Goal: Information Seeking & Learning: Understand process/instructions

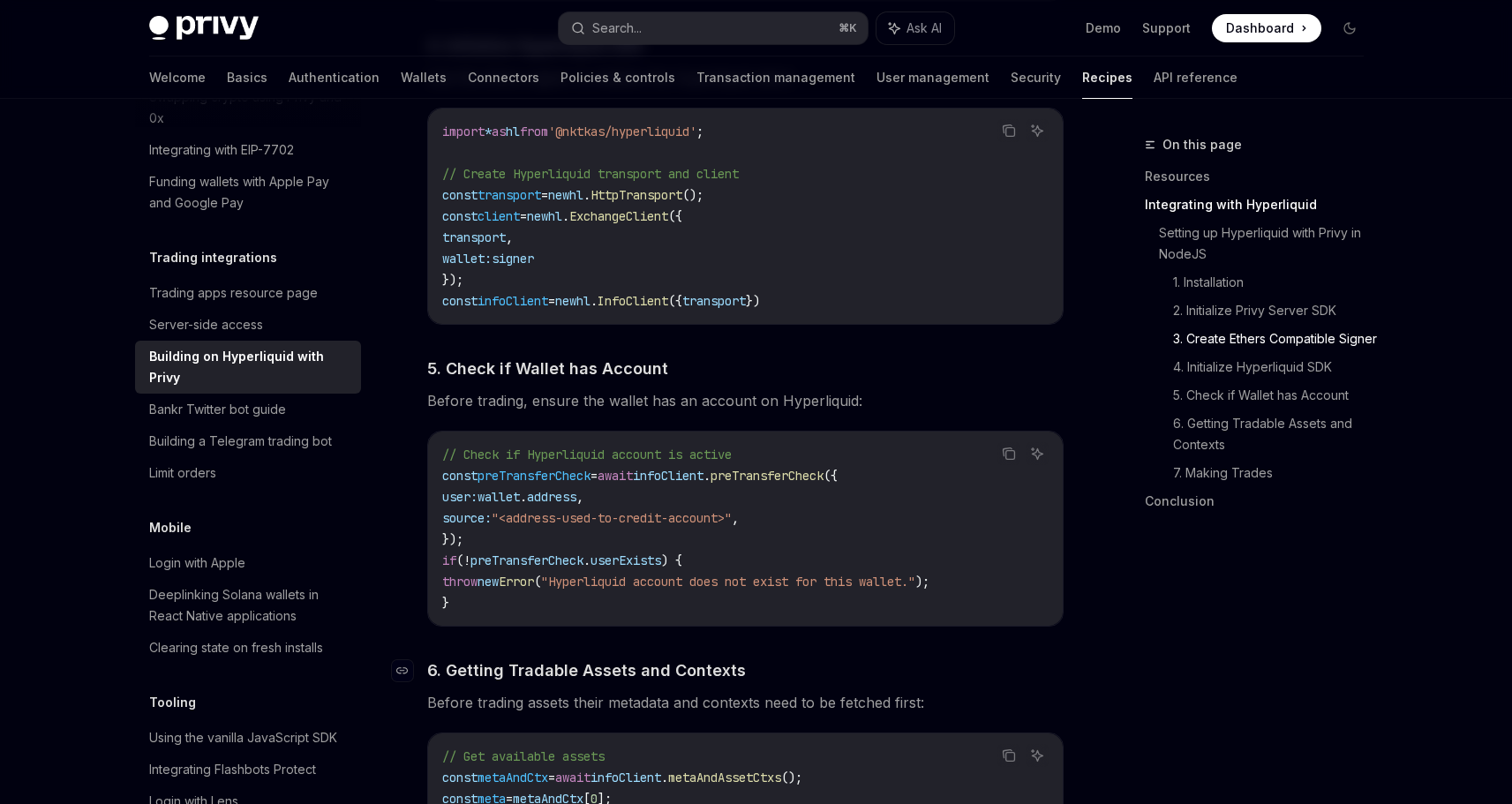
scroll to position [1929, 0]
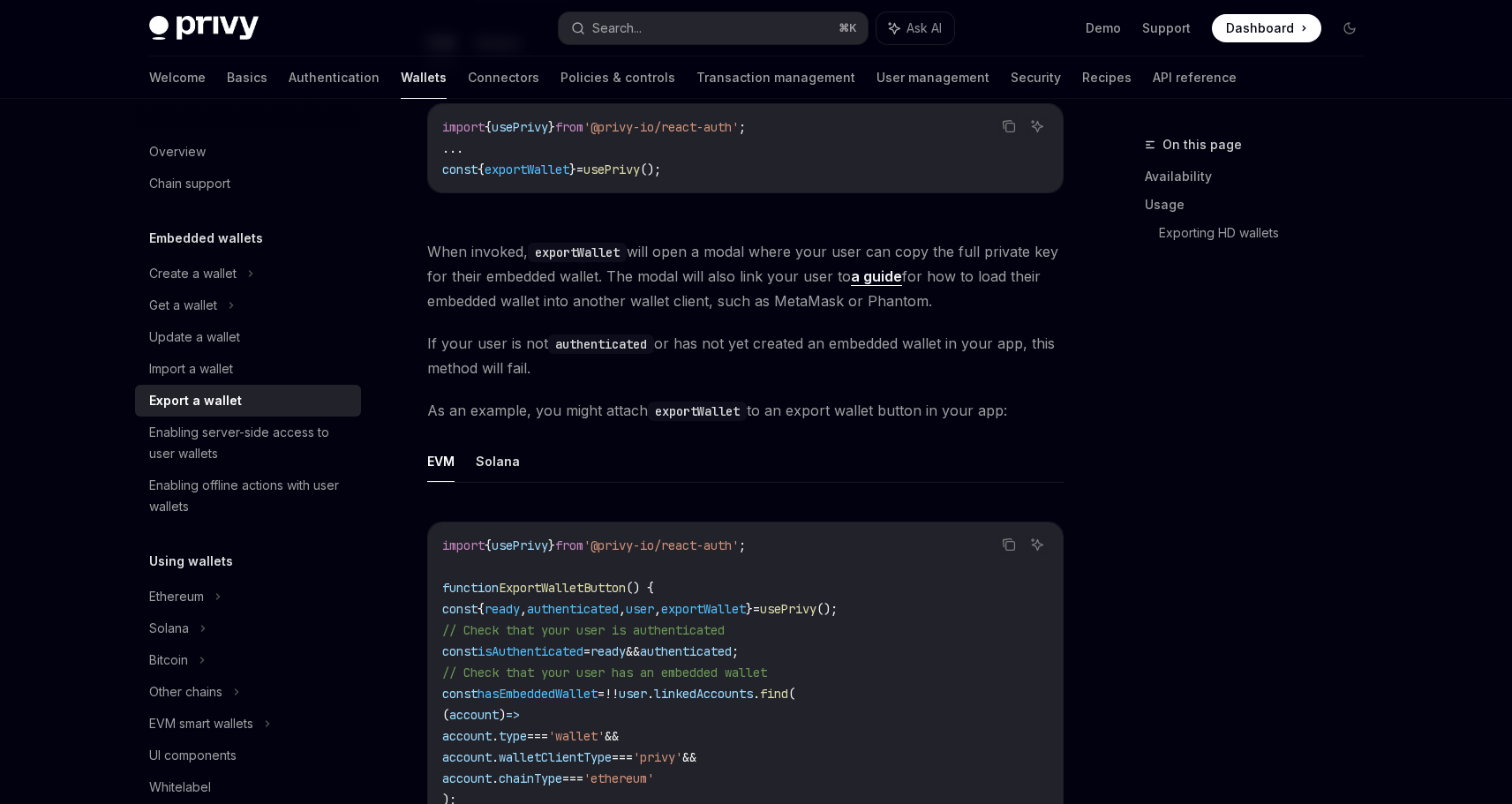
scroll to position [821, 0]
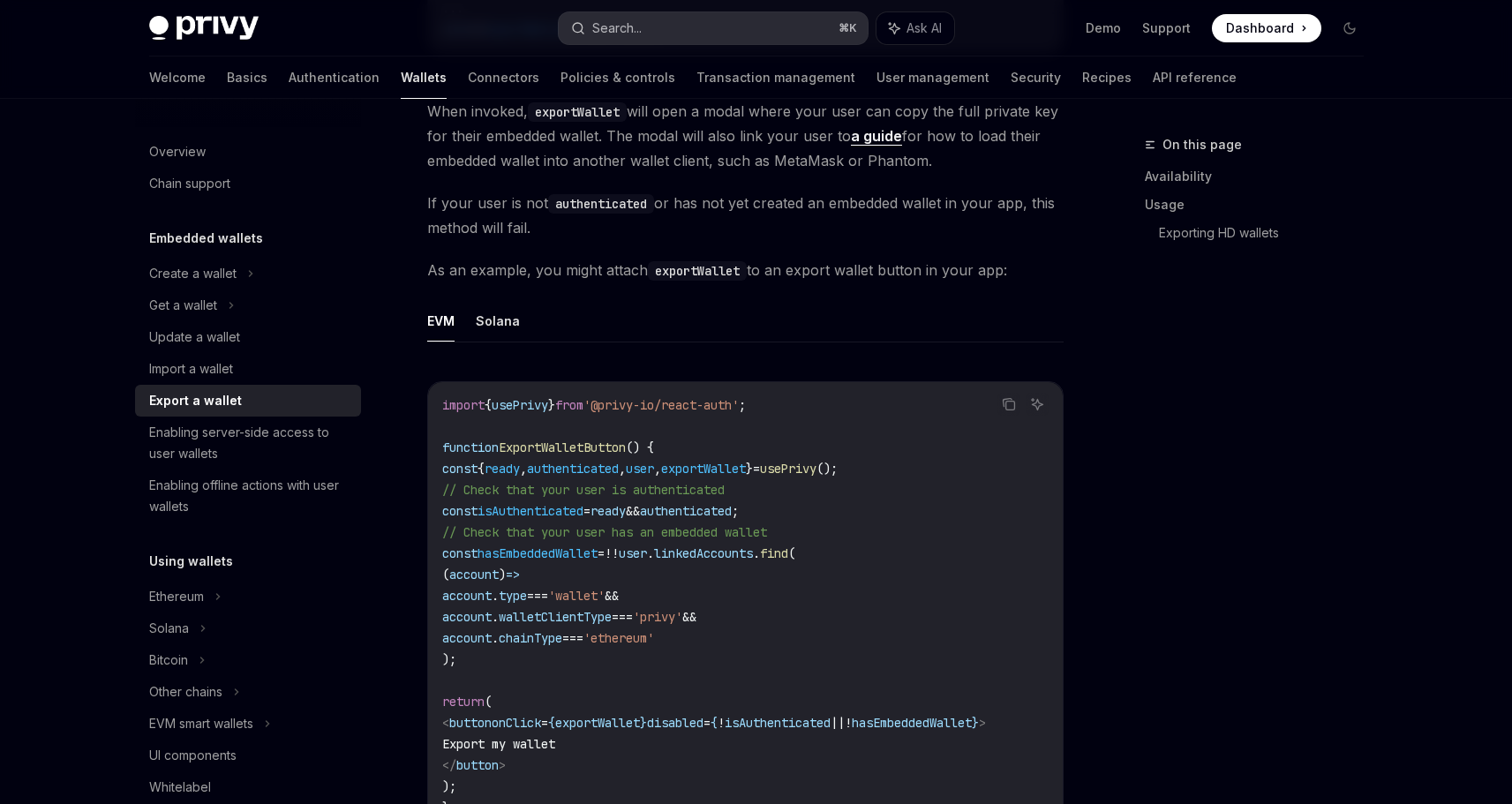
click at [648, 21] on button "Search... ⌘ K" at bounding box center [713, 28] width 309 height 31
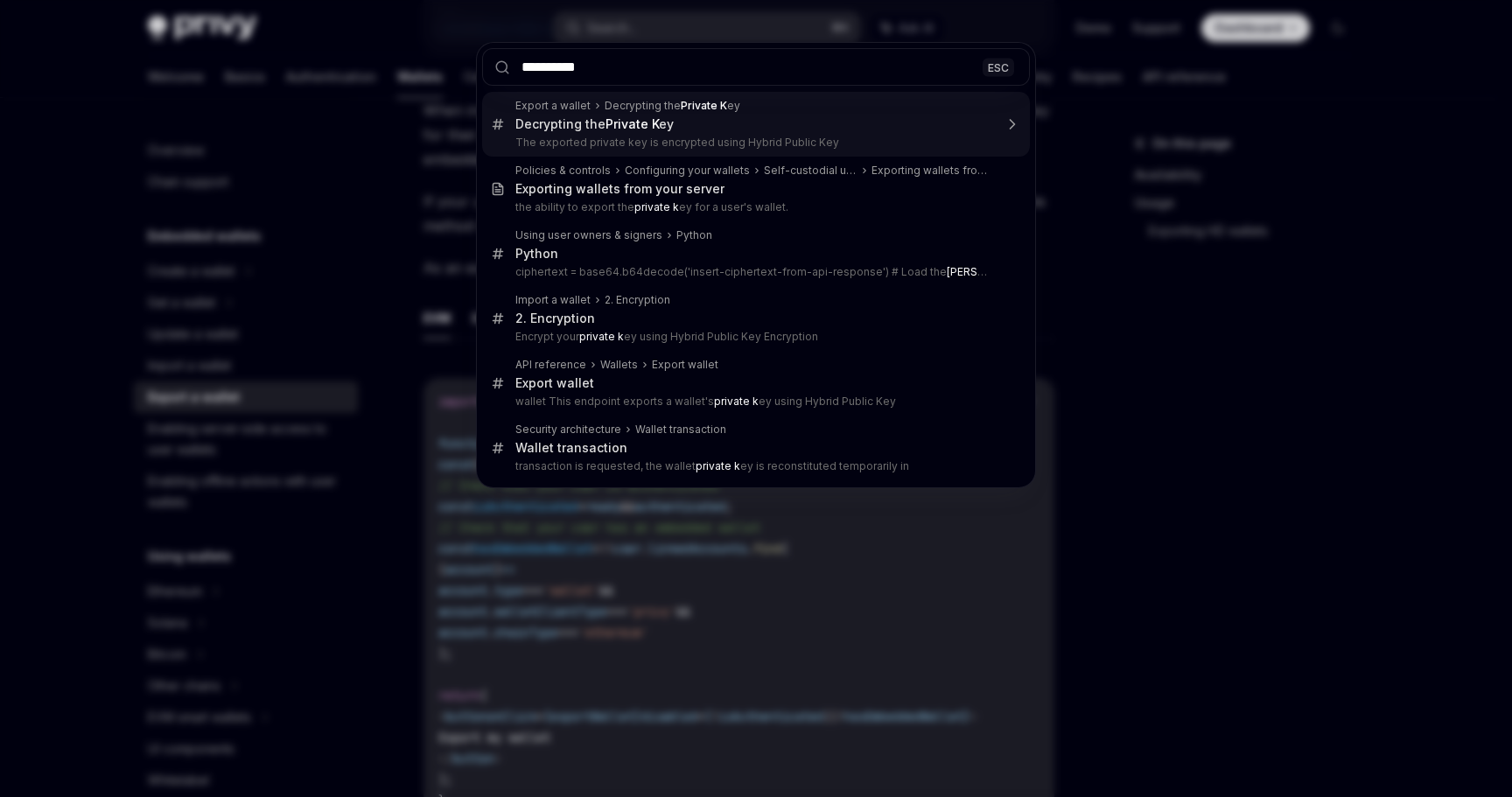
type input "**********"
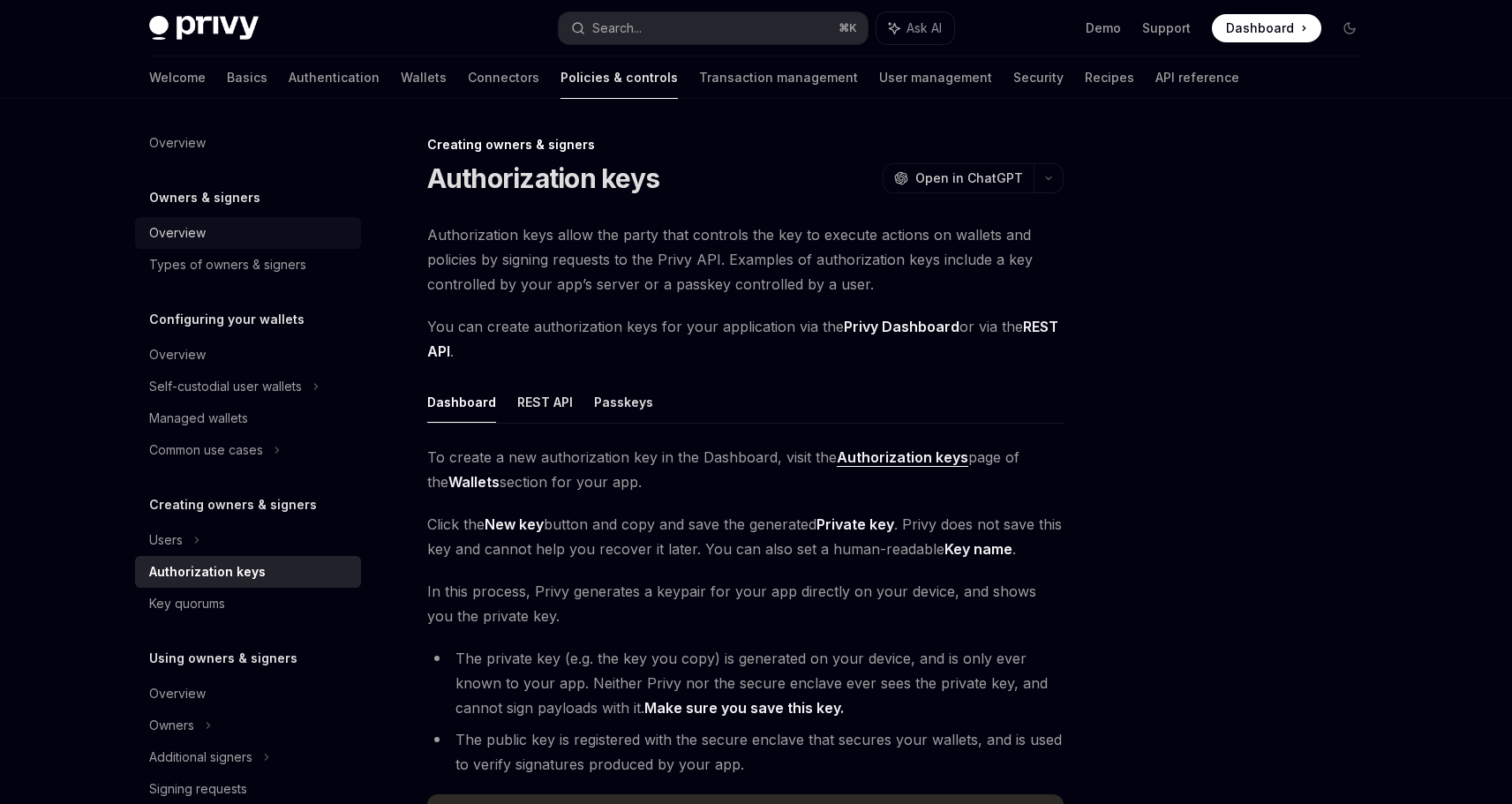
click at [200, 232] on div "Overview" at bounding box center [178, 234] width 57 height 22
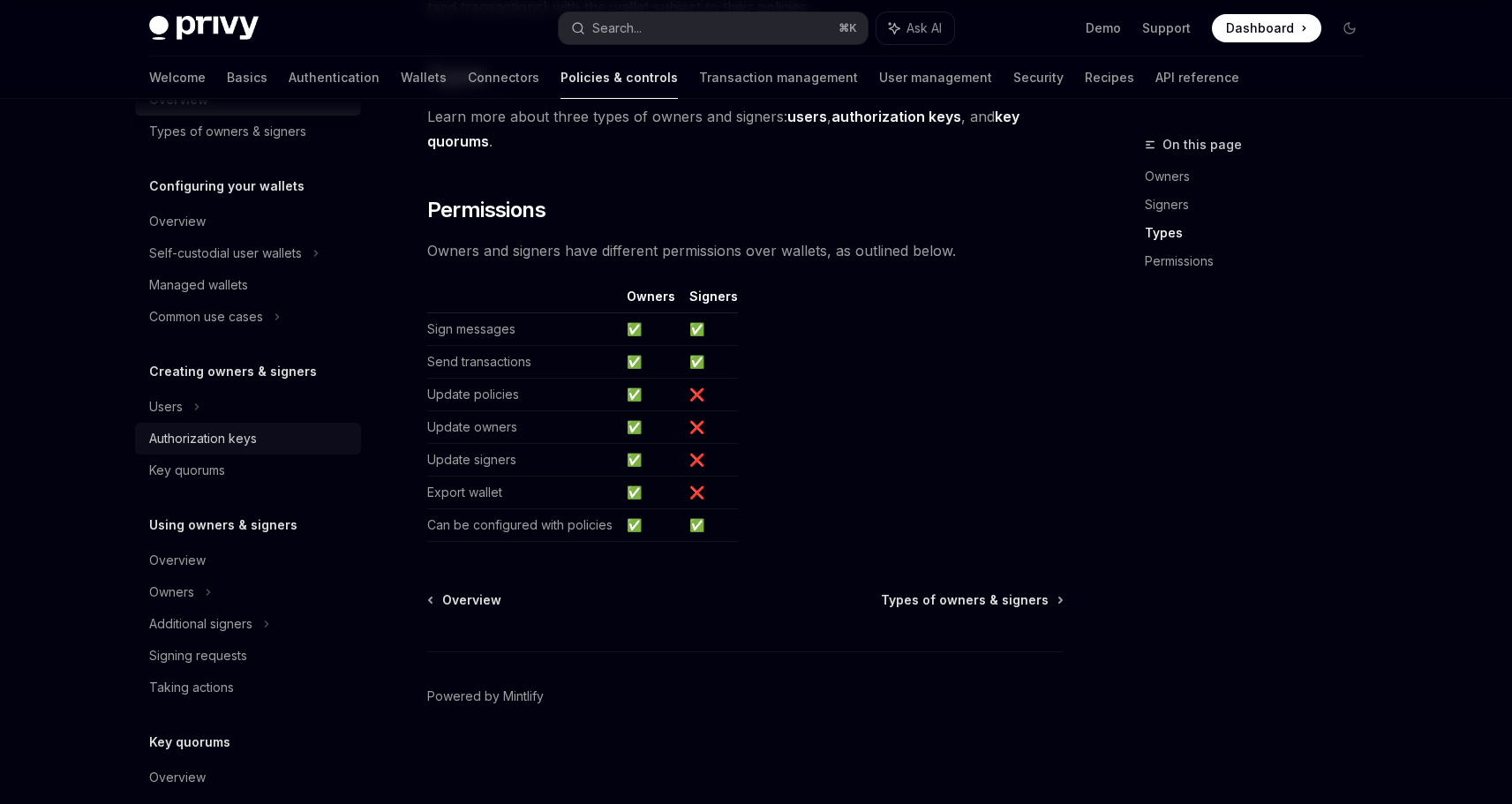
scroll to position [358, 0]
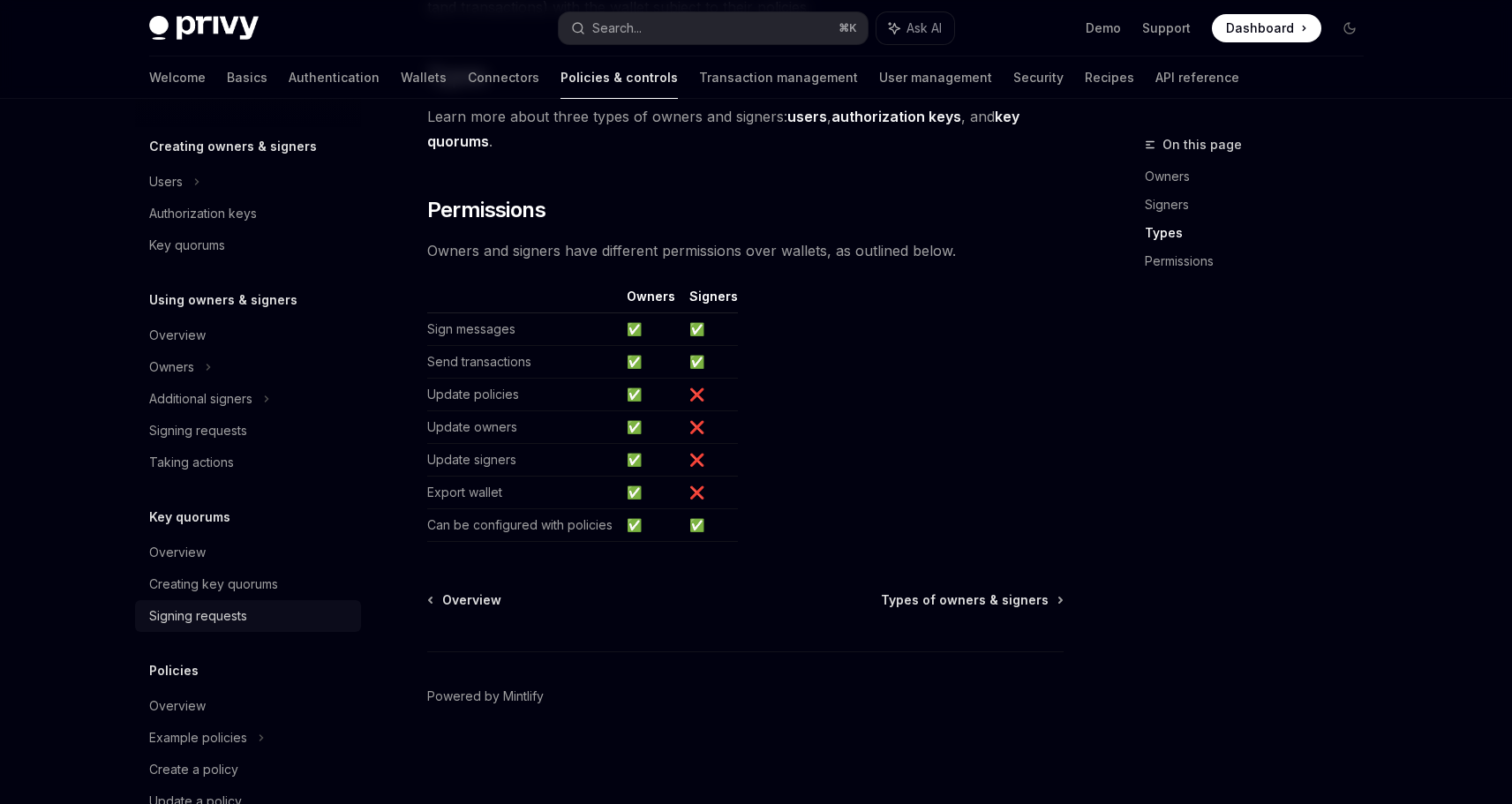
click at [204, 621] on div "Signing requests" at bounding box center [198, 616] width 98 height 22
type textarea "*"
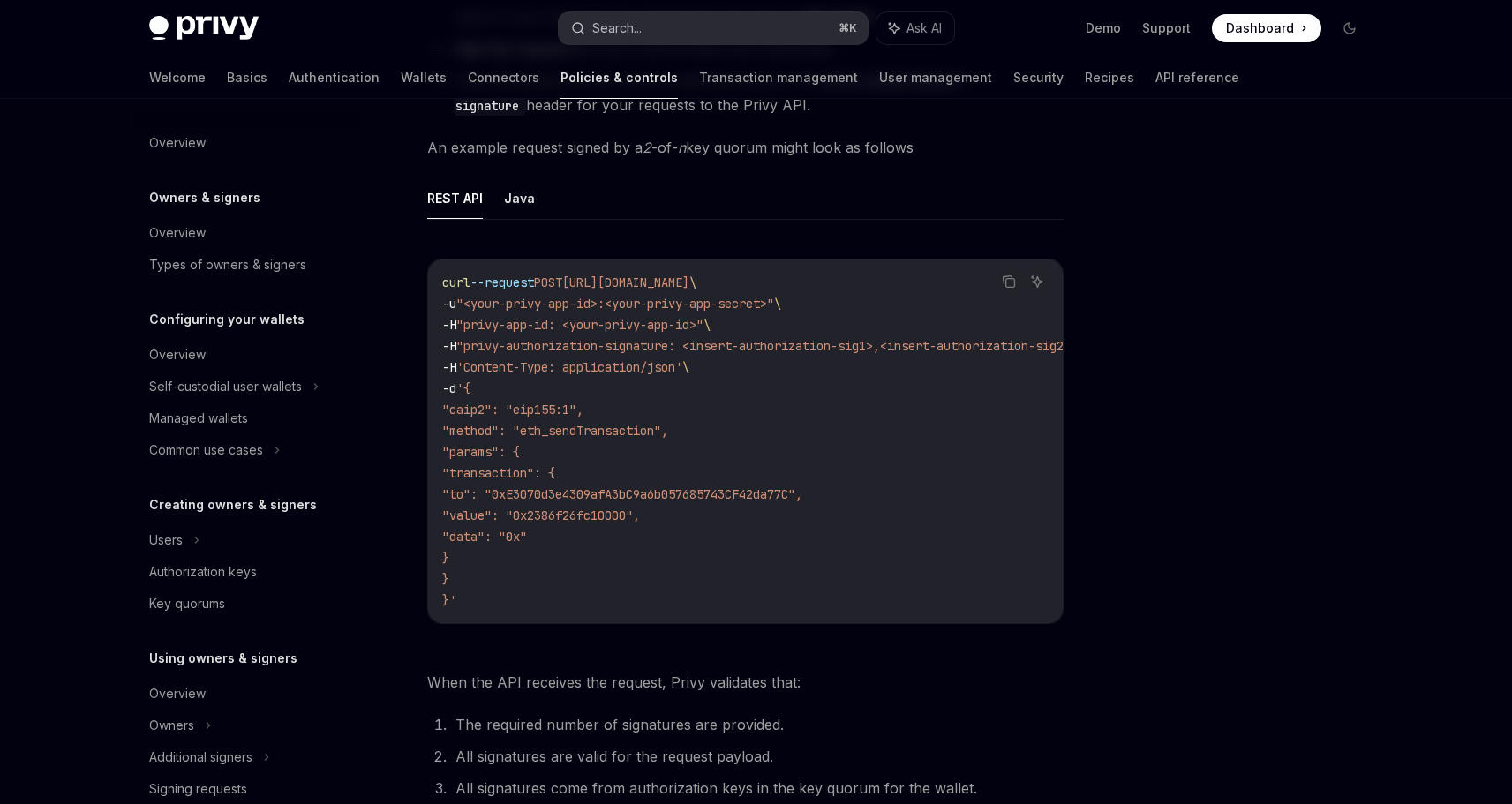
click at [704, 34] on button "Search... ⌘ K" at bounding box center [713, 28] width 309 height 31
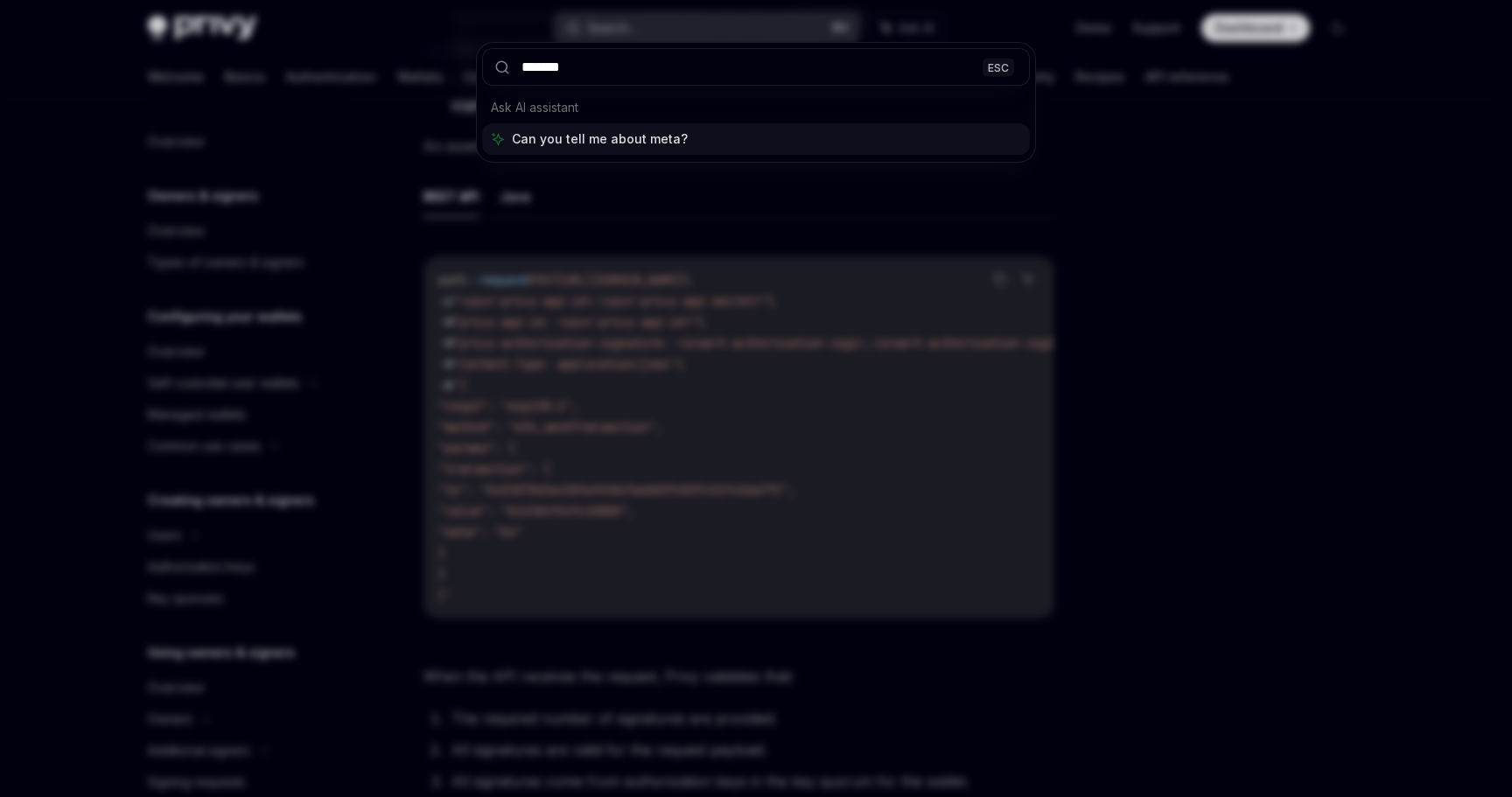
type input "********"
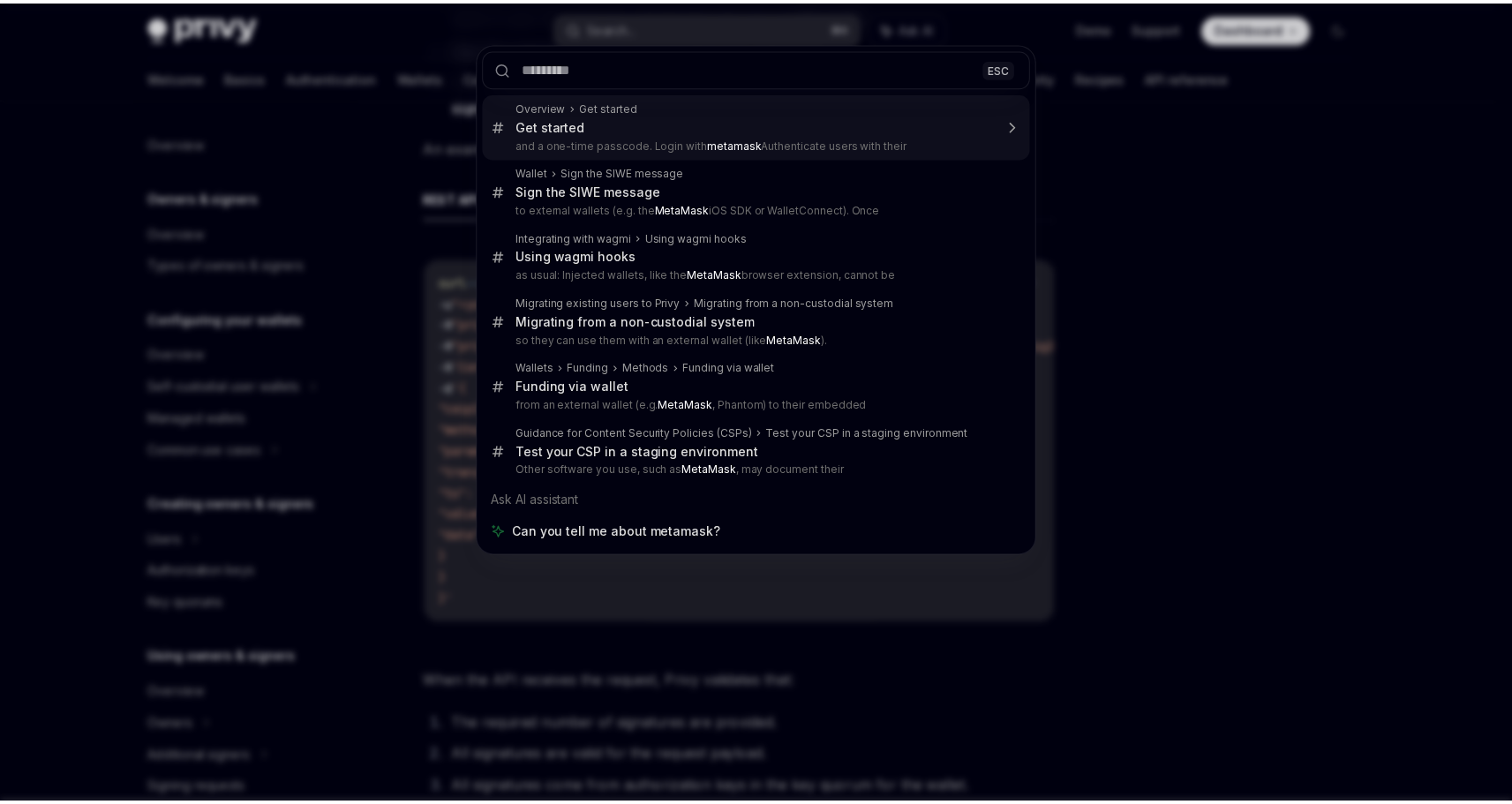
scroll to position [1411, 0]
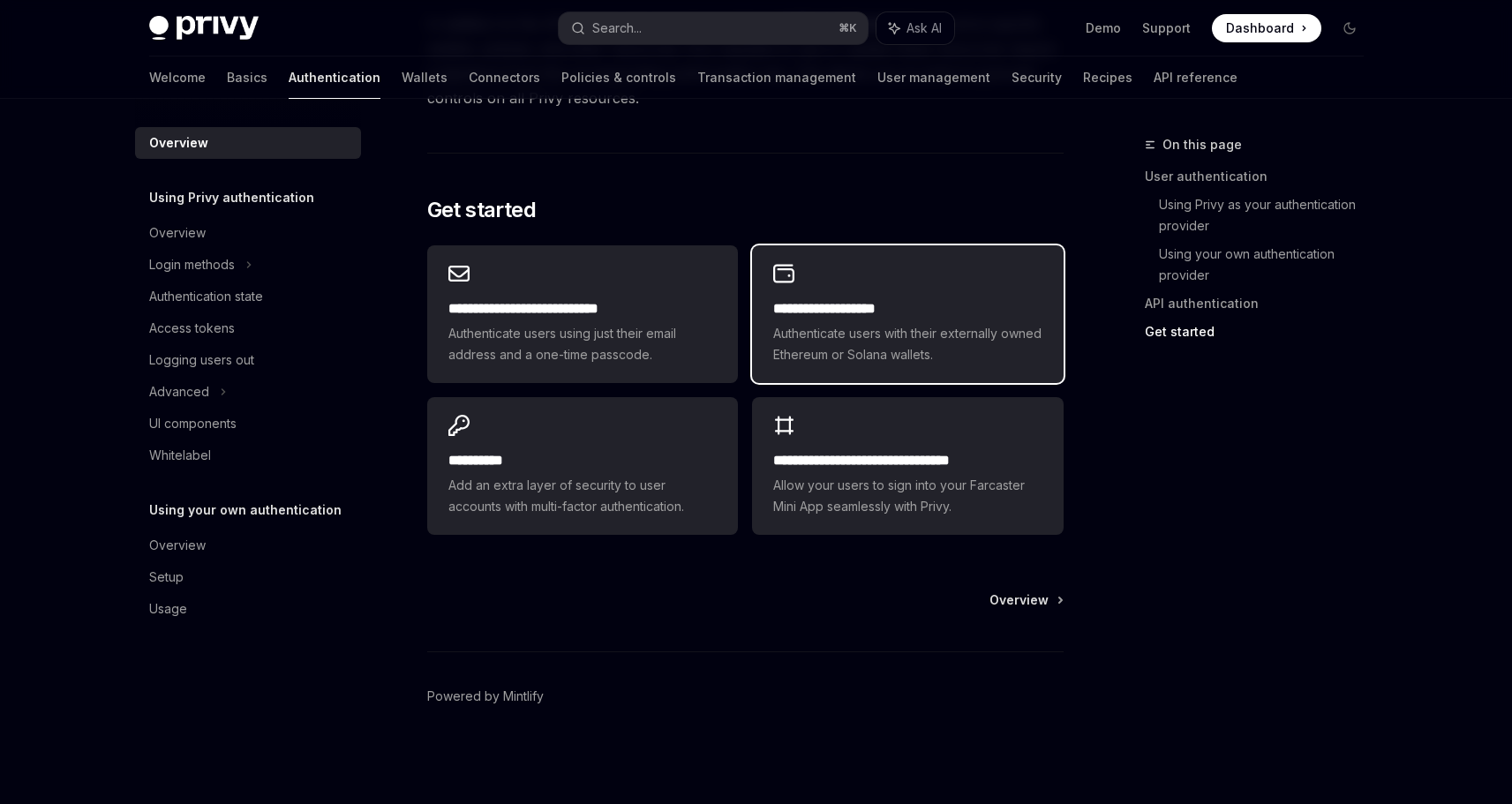
click at [935, 318] on h2 "**********" at bounding box center [906, 309] width 268 height 22
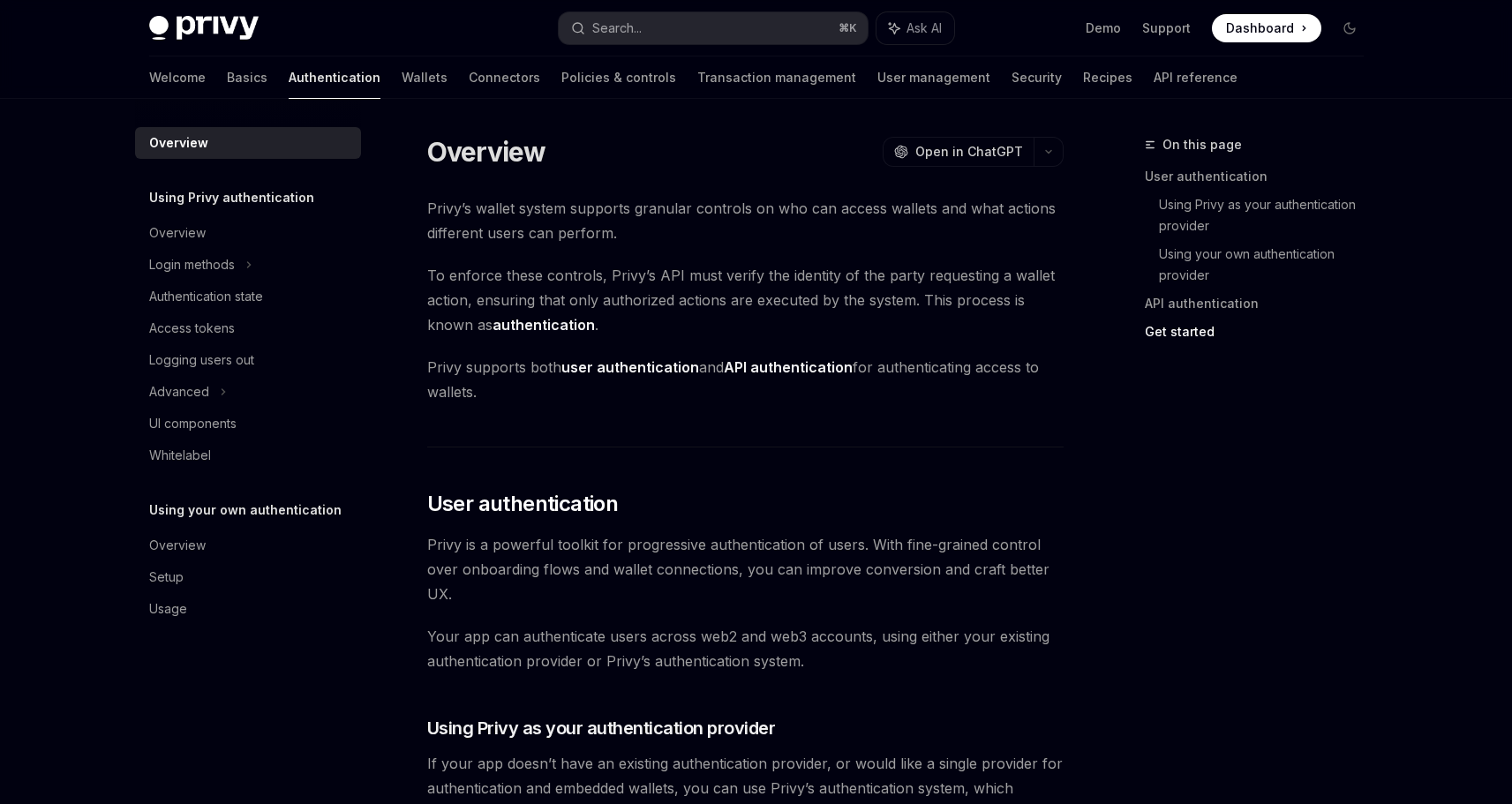
type textarea "*"
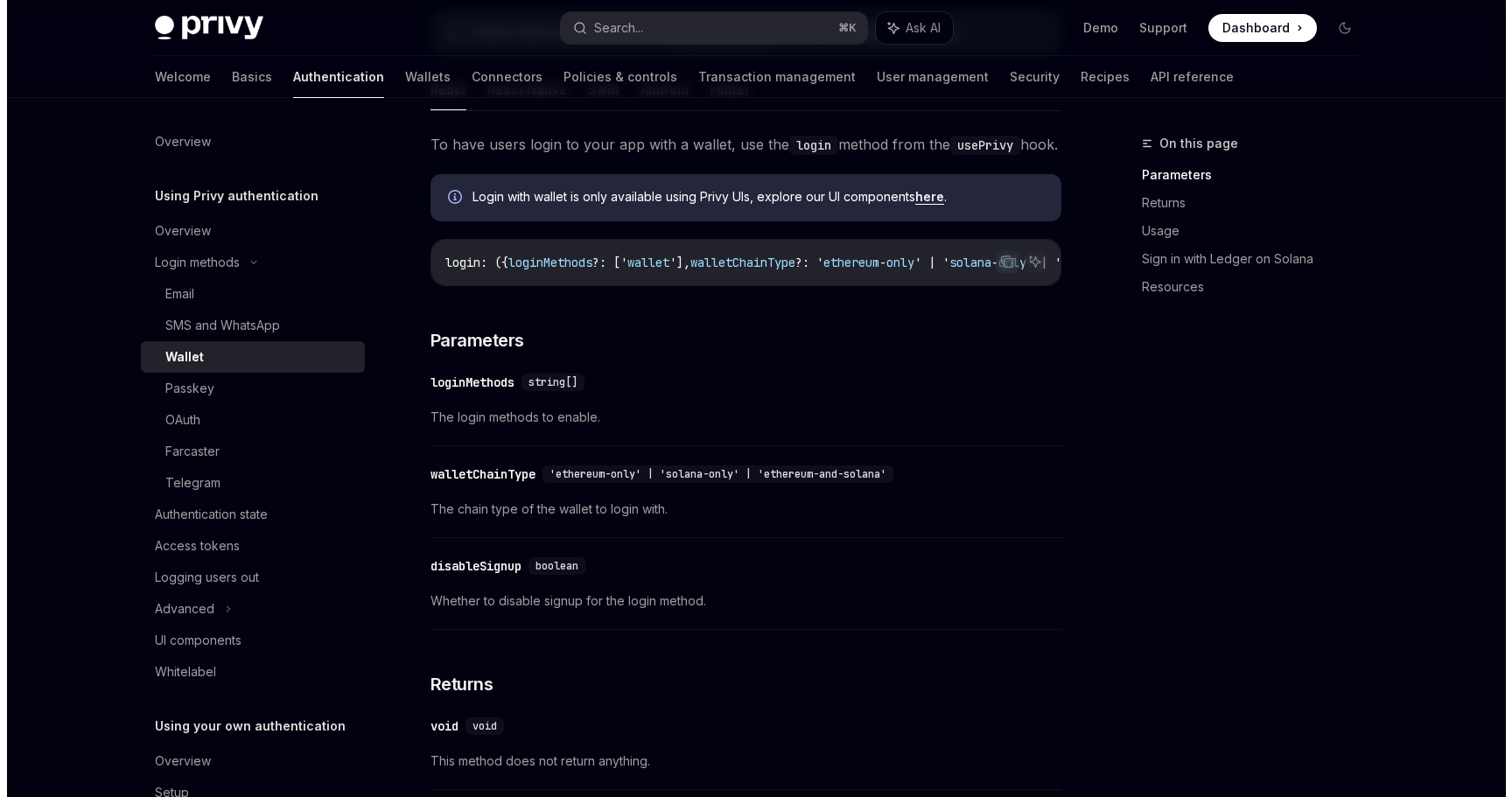
scroll to position [305, 0]
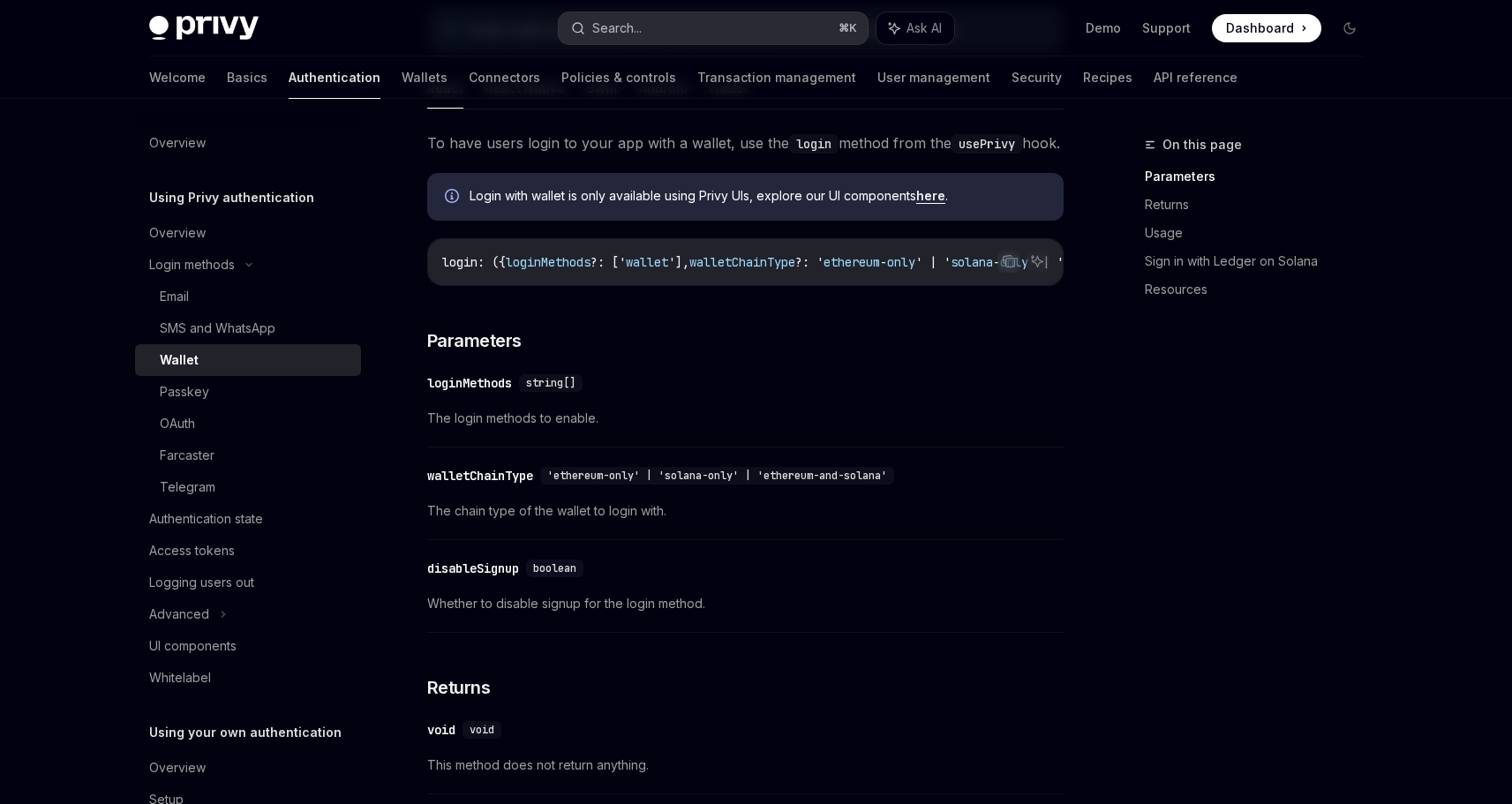
click at [701, 39] on button "Search... ⌘ K" at bounding box center [713, 28] width 309 height 31
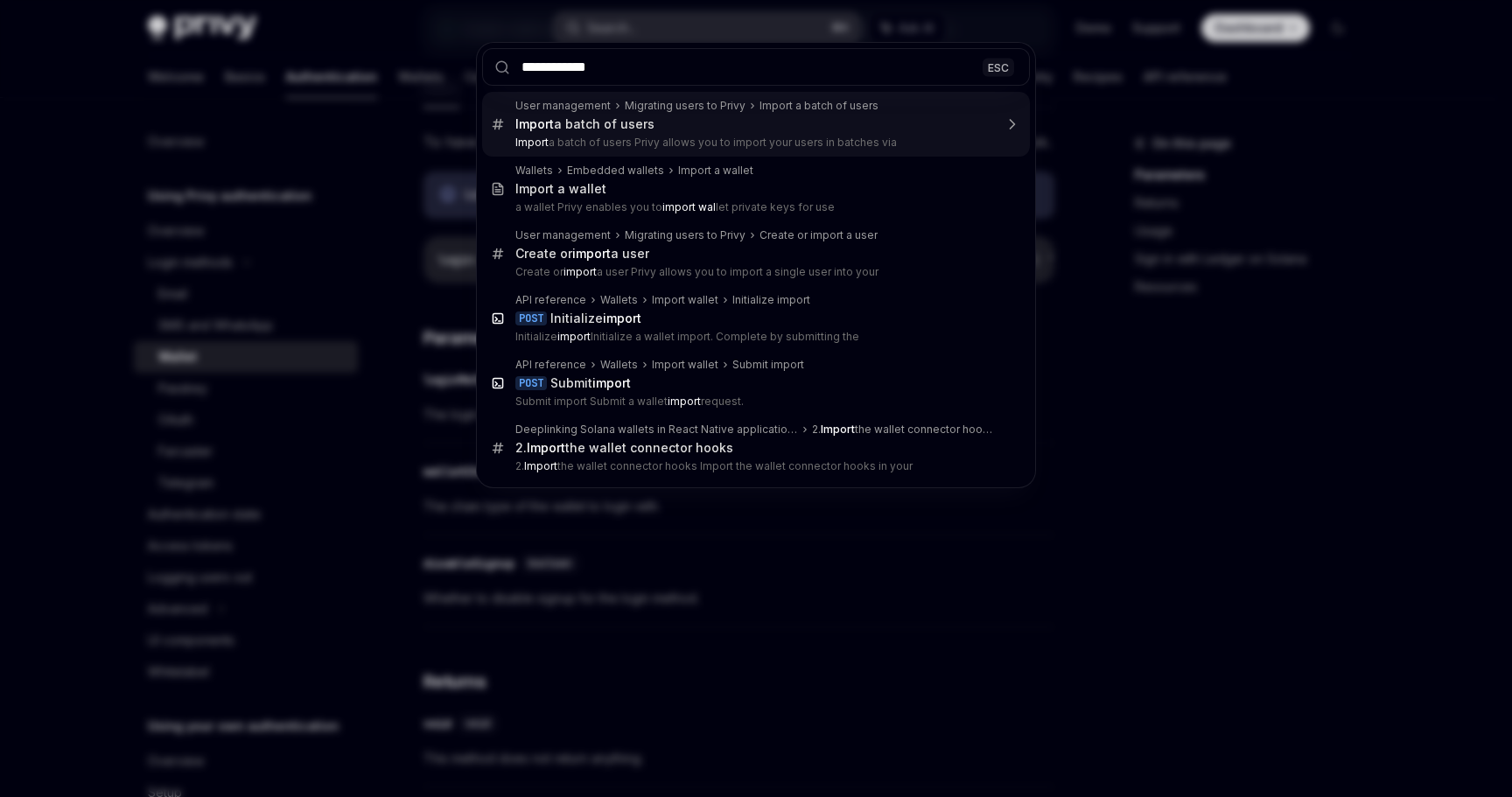
type input "**********"
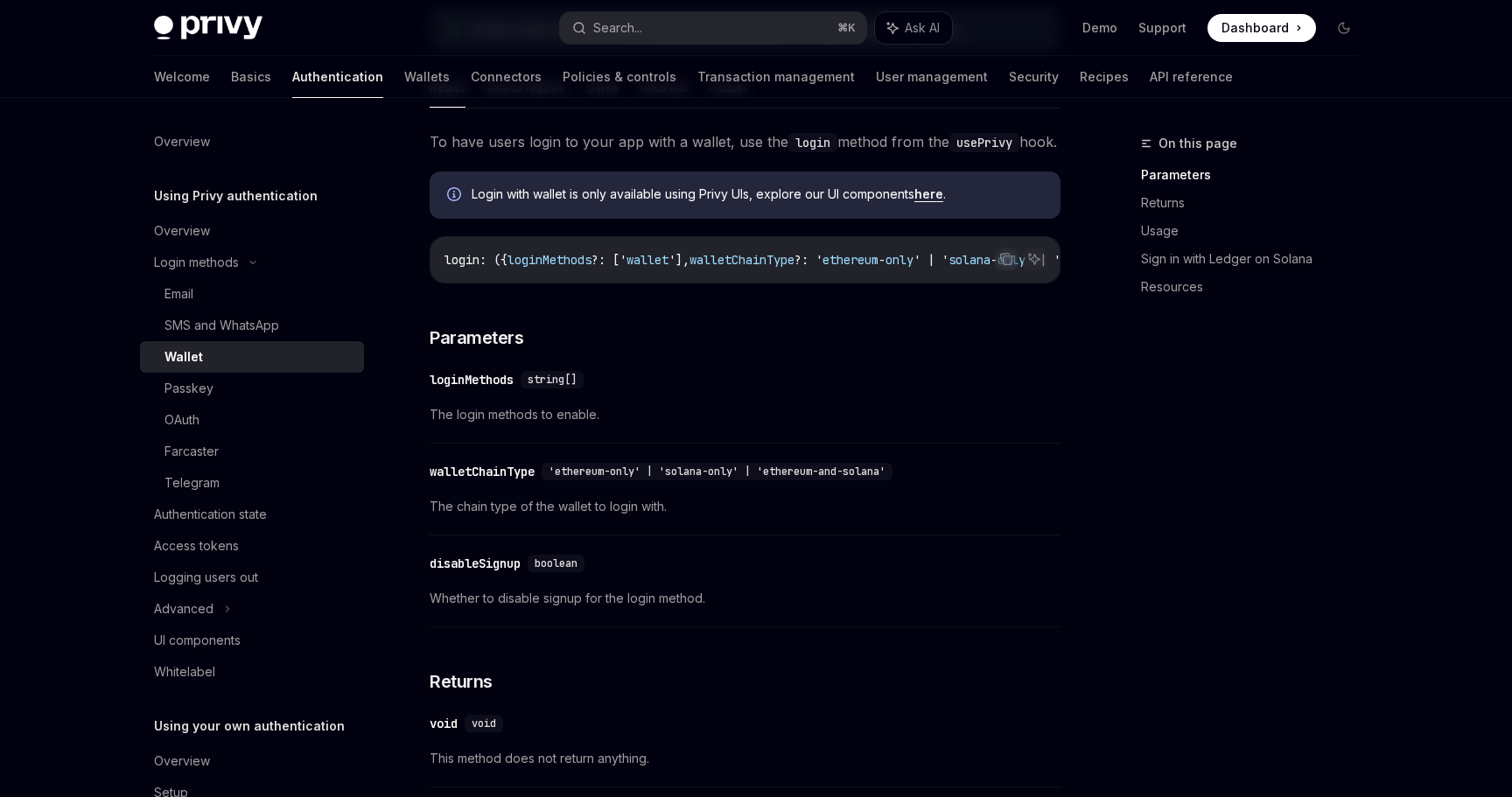
type textarea "*"
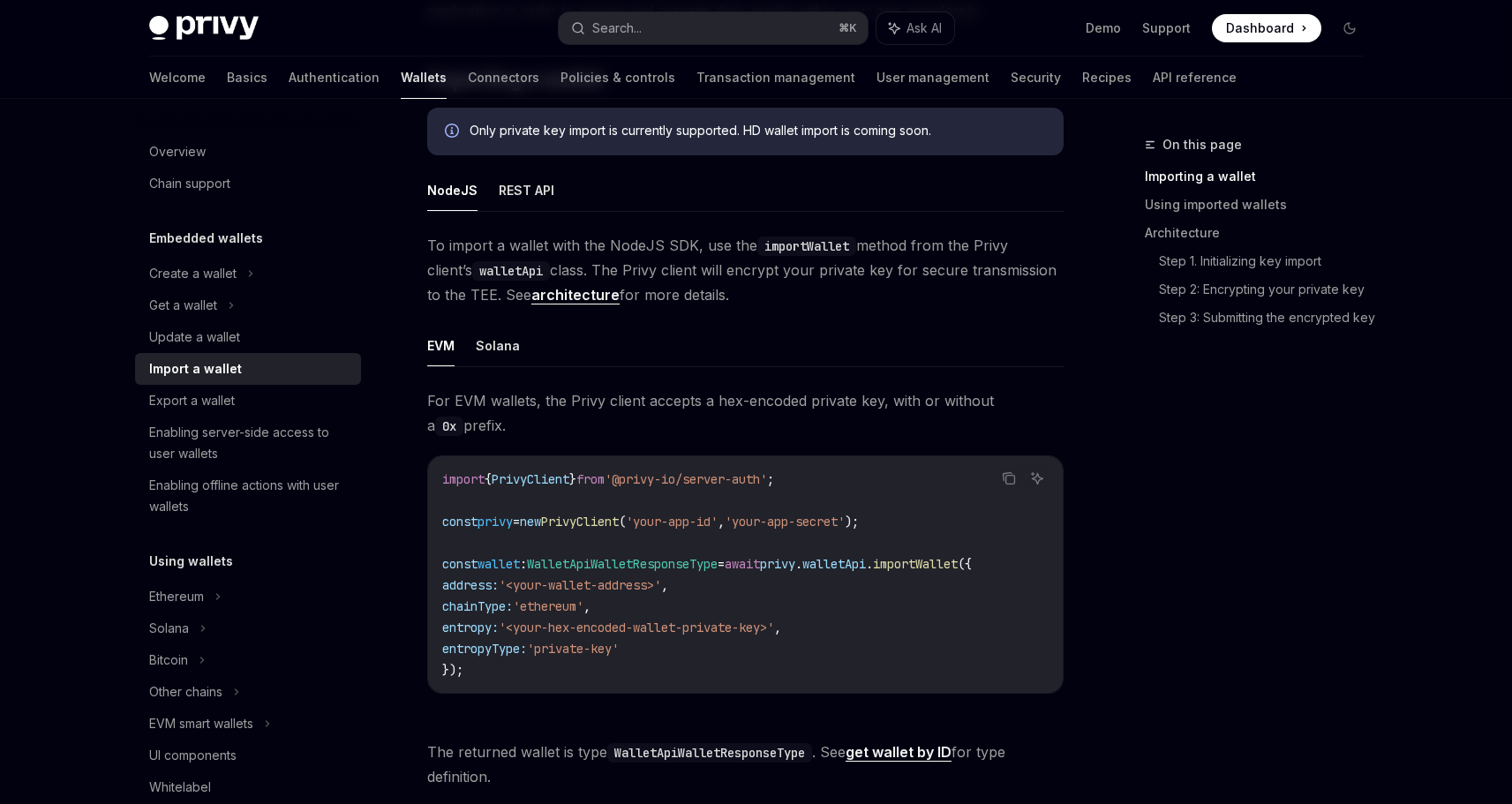
scroll to position [346, 0]
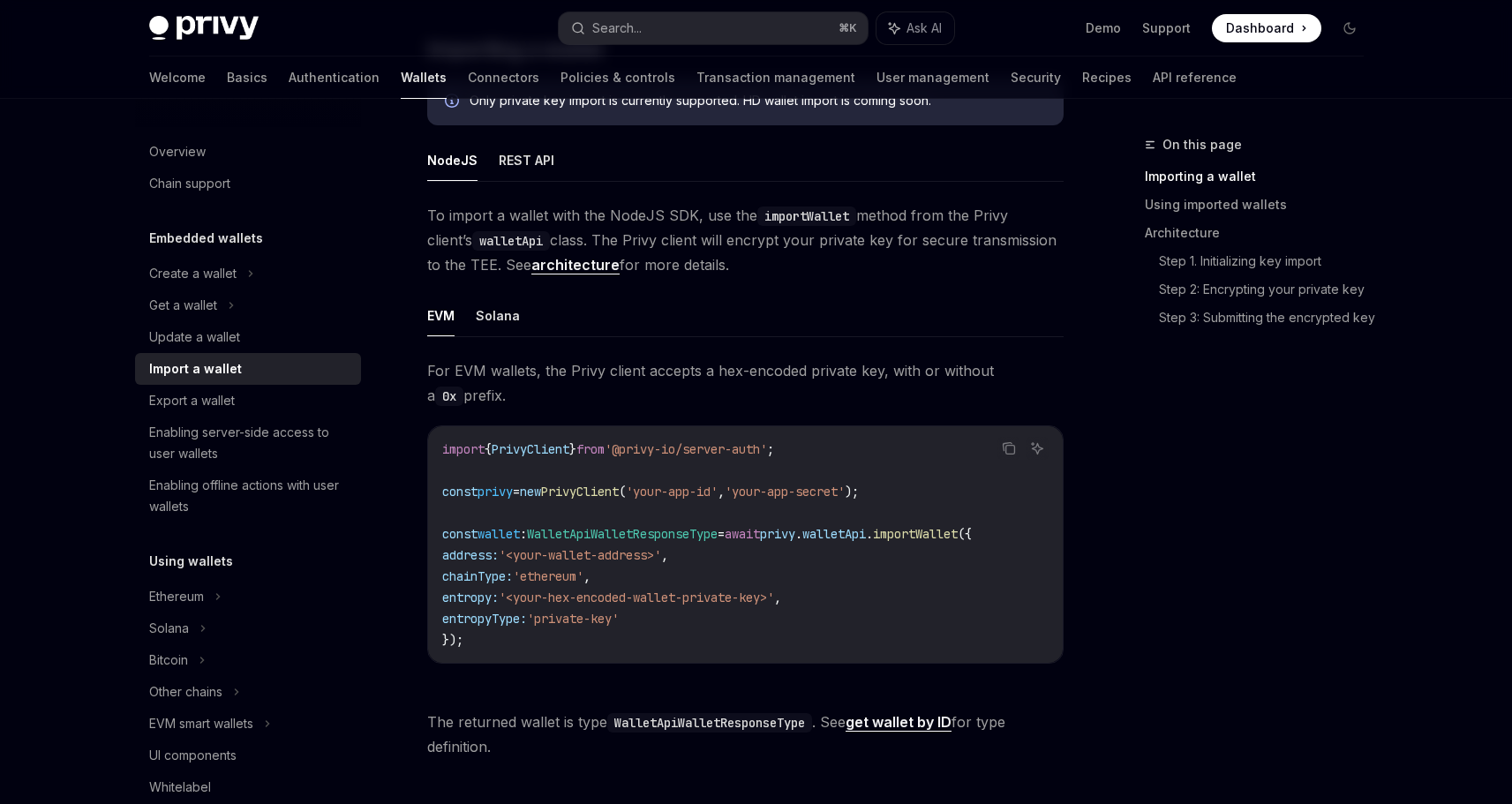
drag, startPoint x: 668, startPoint y: 623, endPoint x: 405, endPoint y: 563, distance: 269.8
click at [405, 563] on div "Embedded wallets Import a wallet OpenAI Open in ChatGPT OpenAI Open in ChatGPT …" at bounding box center [579, 778] width 974 height 1981
copy code "address: '<your-wallet-address>' , chainType: 'ethereum' , entropy: '<your-hex-…"
